Goal: Task Accomplishment & Management: Use online tool/utility

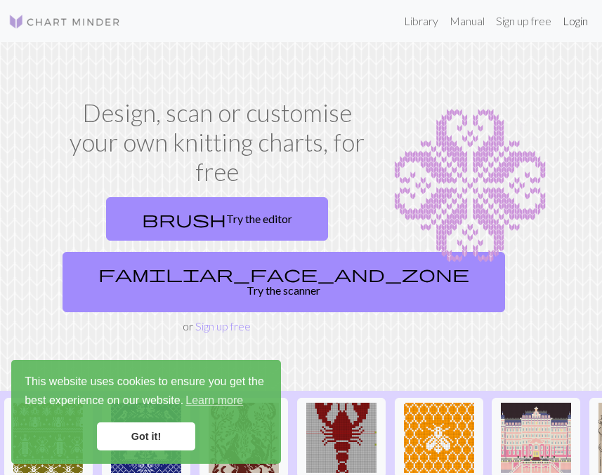
click at [567, 19] on link "Login" at bounding box center [575, 21] width 37 height 28
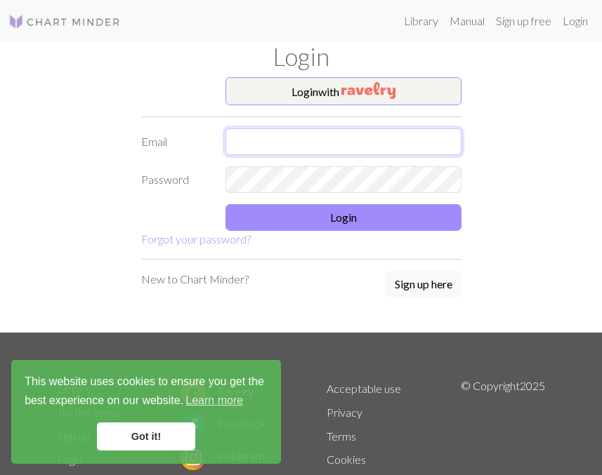
click at [283, 136] on input "text" at bounding box center [343, 142] width 236 height 27
type input "[PERSON_NAME][EMAIL_ADDRESS][PERSON_NAME][DOMAIN_NAME]"
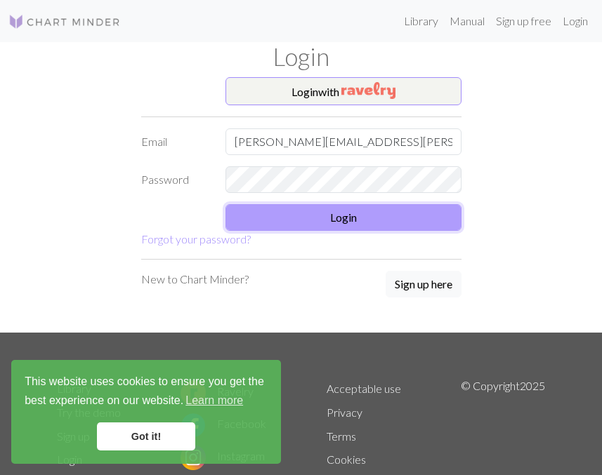
click at [348, 225] on button "Login" at bounding box center [343, 217] width 236 height 27
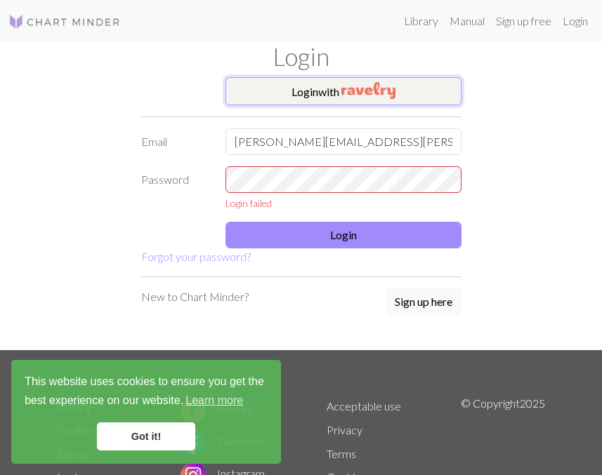
click at [355, 82] on img "button" at bounding box center [368, 90] width 54 height 17
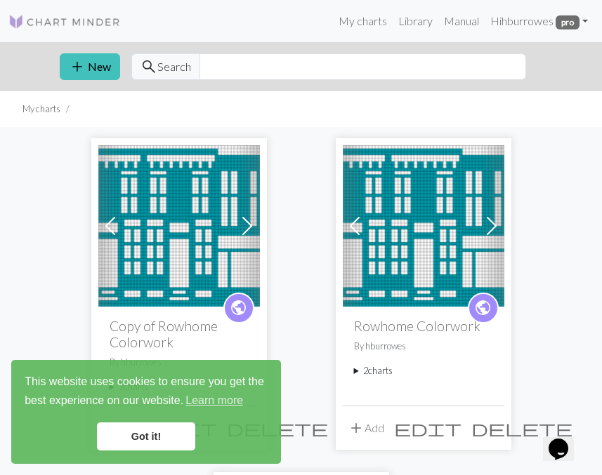
click at [184, 201] on img at bounding box center [179, 226] width 162 height 162
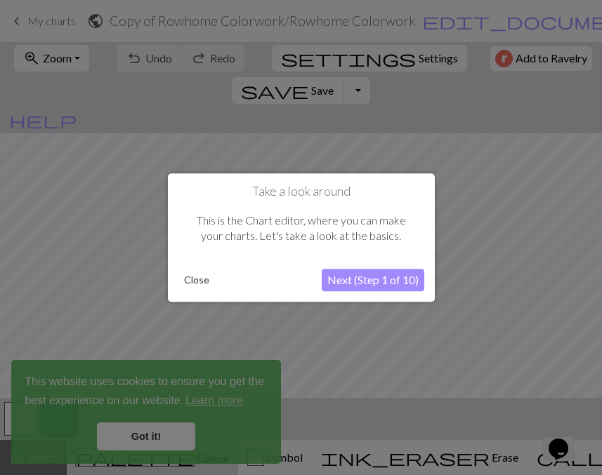
click at [209, 287] on button "Close" at bounding box center [196, 280] width 37 height 21
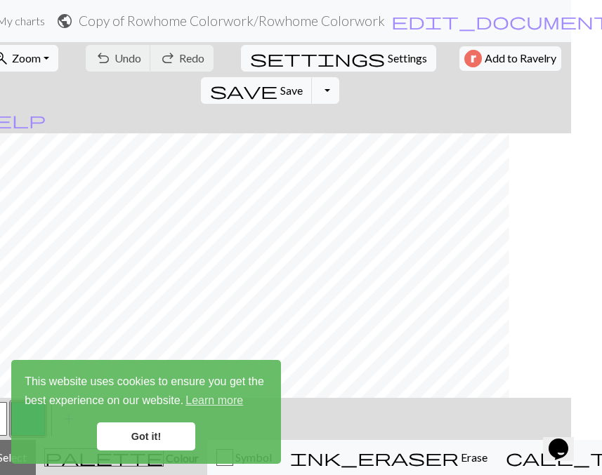
scroll to position [13, 576]
click at [126, 445] on link "Got it!" at bounding box center [146, 437] width 98 height 28
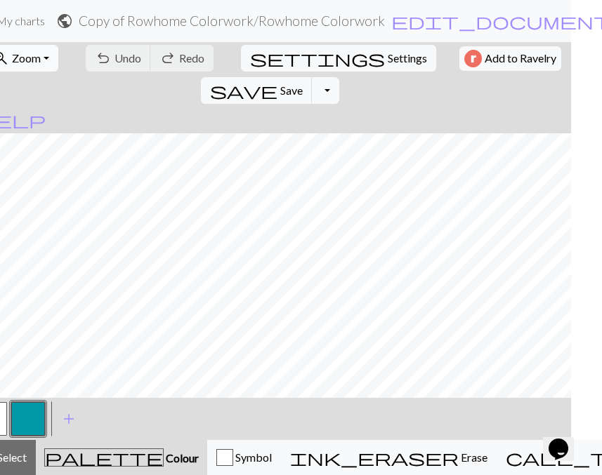
click at [38, 60] on button "zoom_in Zoom Zoom" at bounding box center [20, 58] width 75 height 27
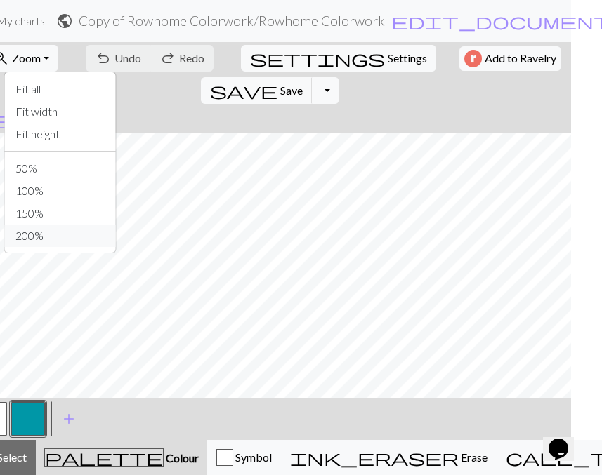
click at [55, 231] on button "200%" at bounding box center [59, 236] width 111 height 22
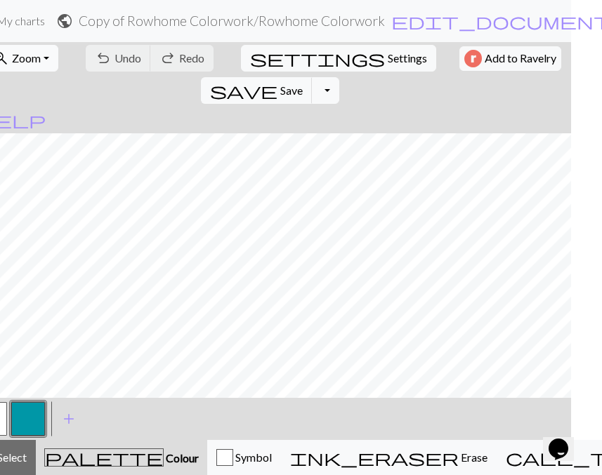
click at [38, 48] on button "zoom_in Zoom Zoom" at bounding box center [20, 58] width 75 height 27
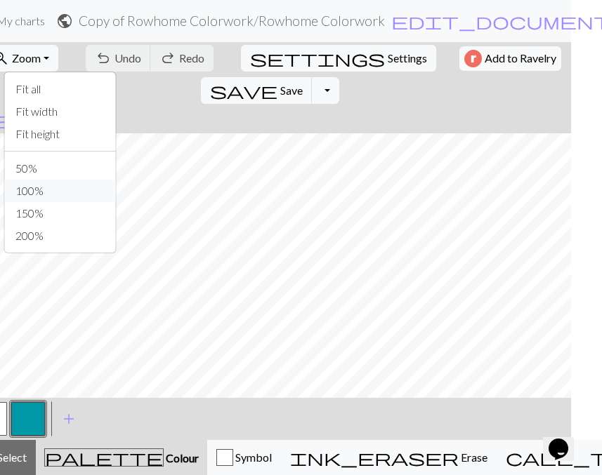
click at [41, 190] on button "100%" at bounding box center [59, 191] width 111 height 22
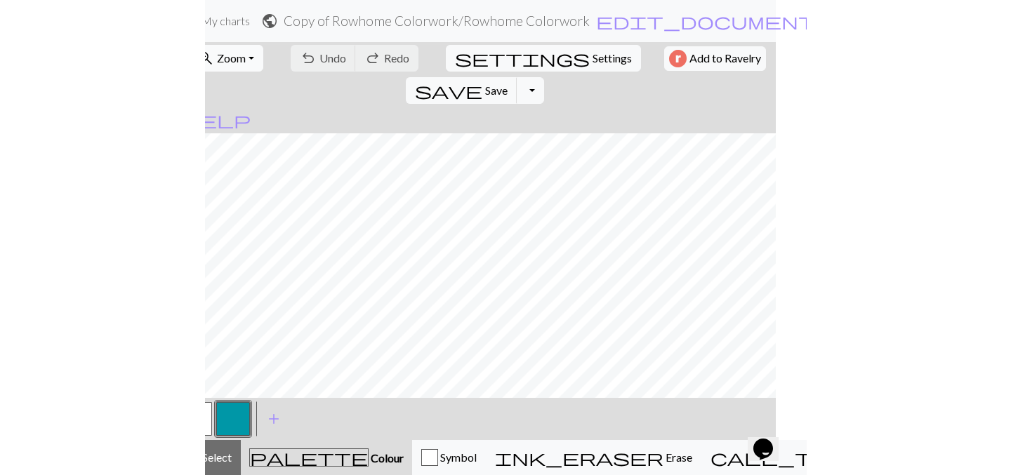
scroll to position [0, 0]
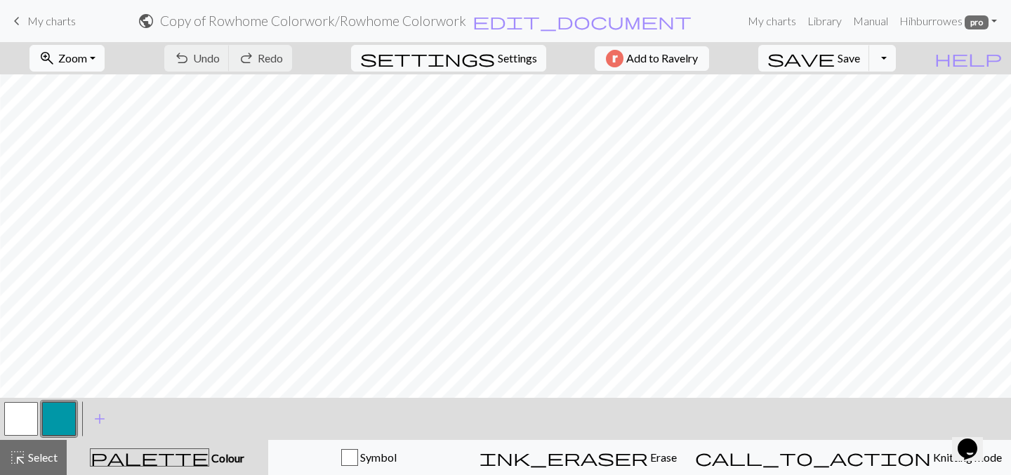
click at [97, 47] on button "zoom_in Zoom Zoom" at bounding box center [66, 58] width 75 height 27
click at [80, 91] on button "Fit all" at bounding box center [85, 89] width 111 height 22
click at [87, 53] on span "Zoom" at bounding box center [72, 57] width 29 height 13
click at [105, 84] on button "Fit all" at bounding box center [85, 89] width 111 height 22
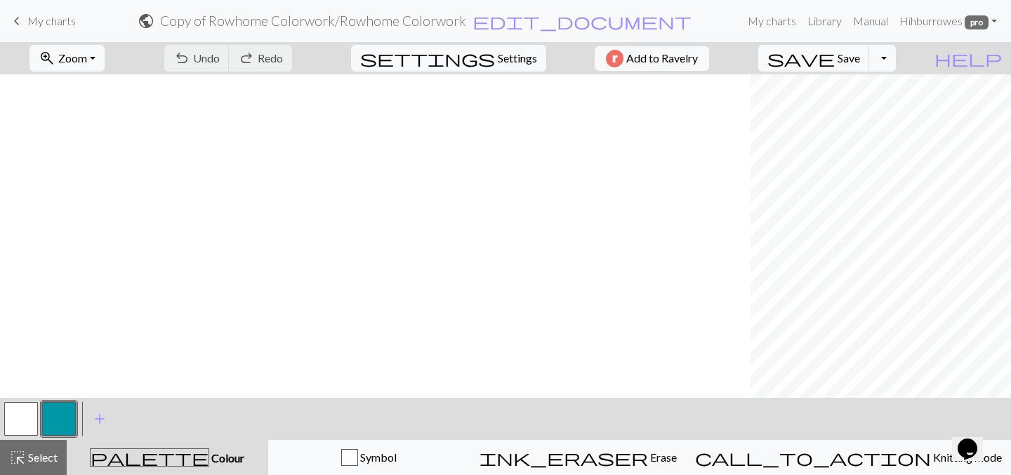
scroll to position [0, 915]
